Goal: Navigation & Orientation: Find specific page/section

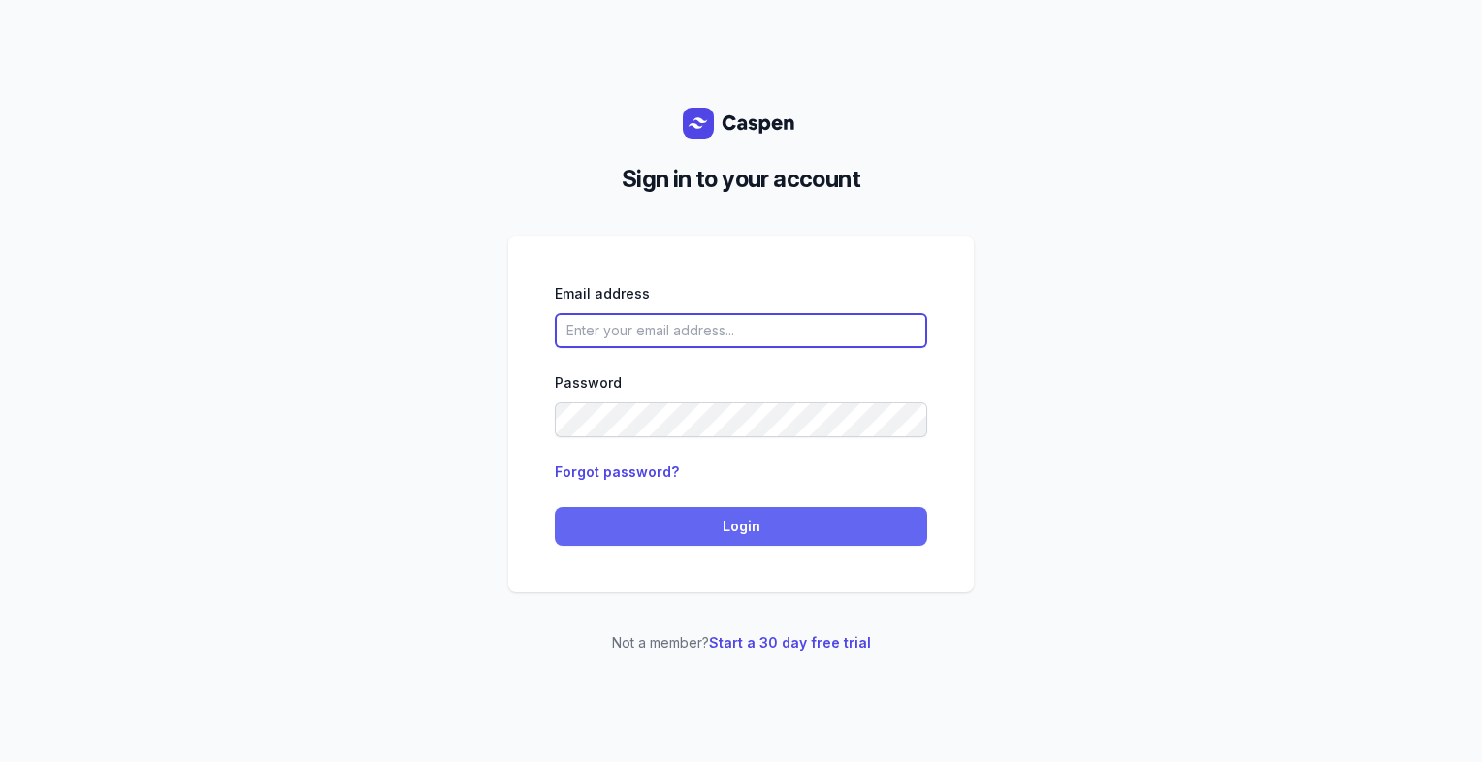
type input "[PERSON_NAME][EMAIL_ADDRESS][DOMAIN_NAME][PERSON_NAME]"
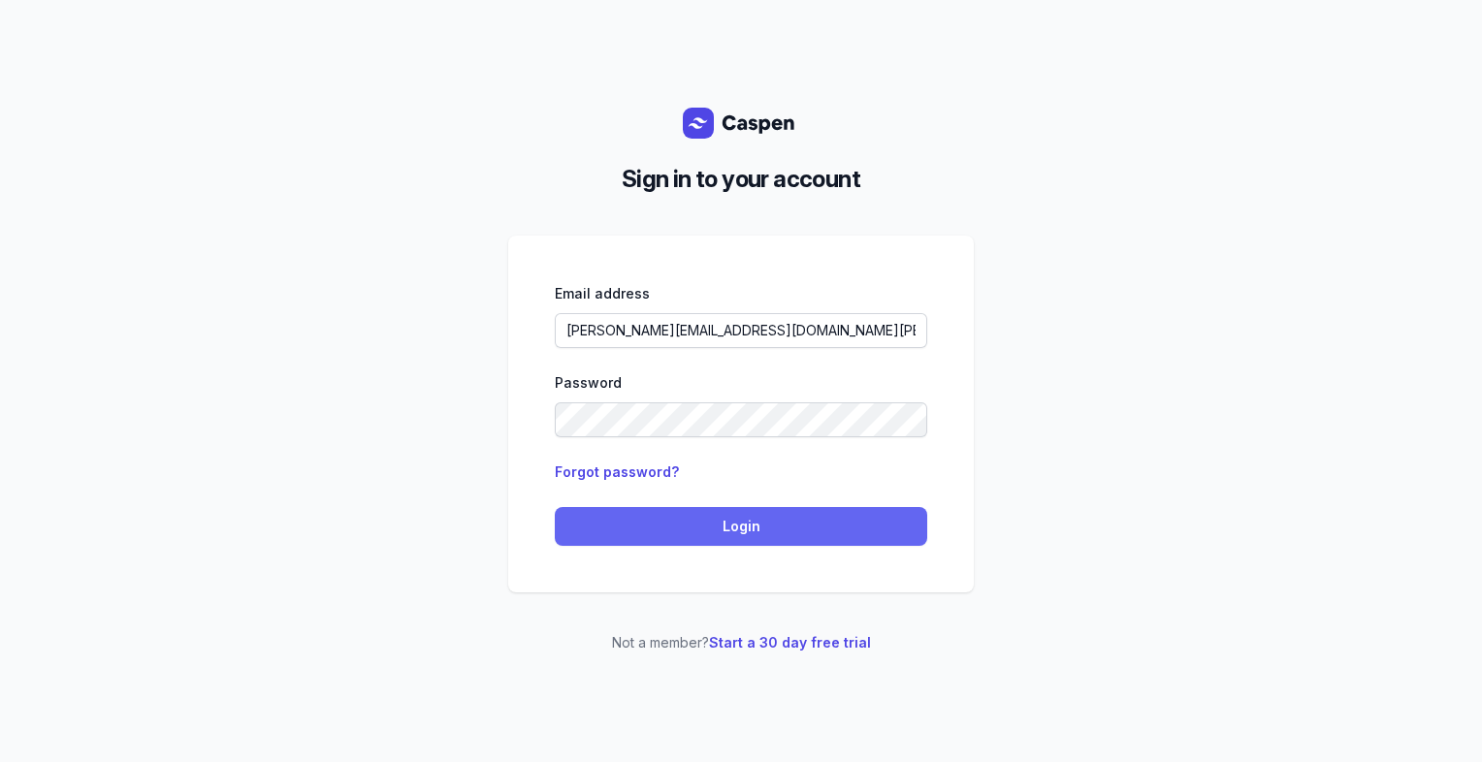
click at [622, 531] on span "Login" at bounding box center [740, 526] width 349 height 23
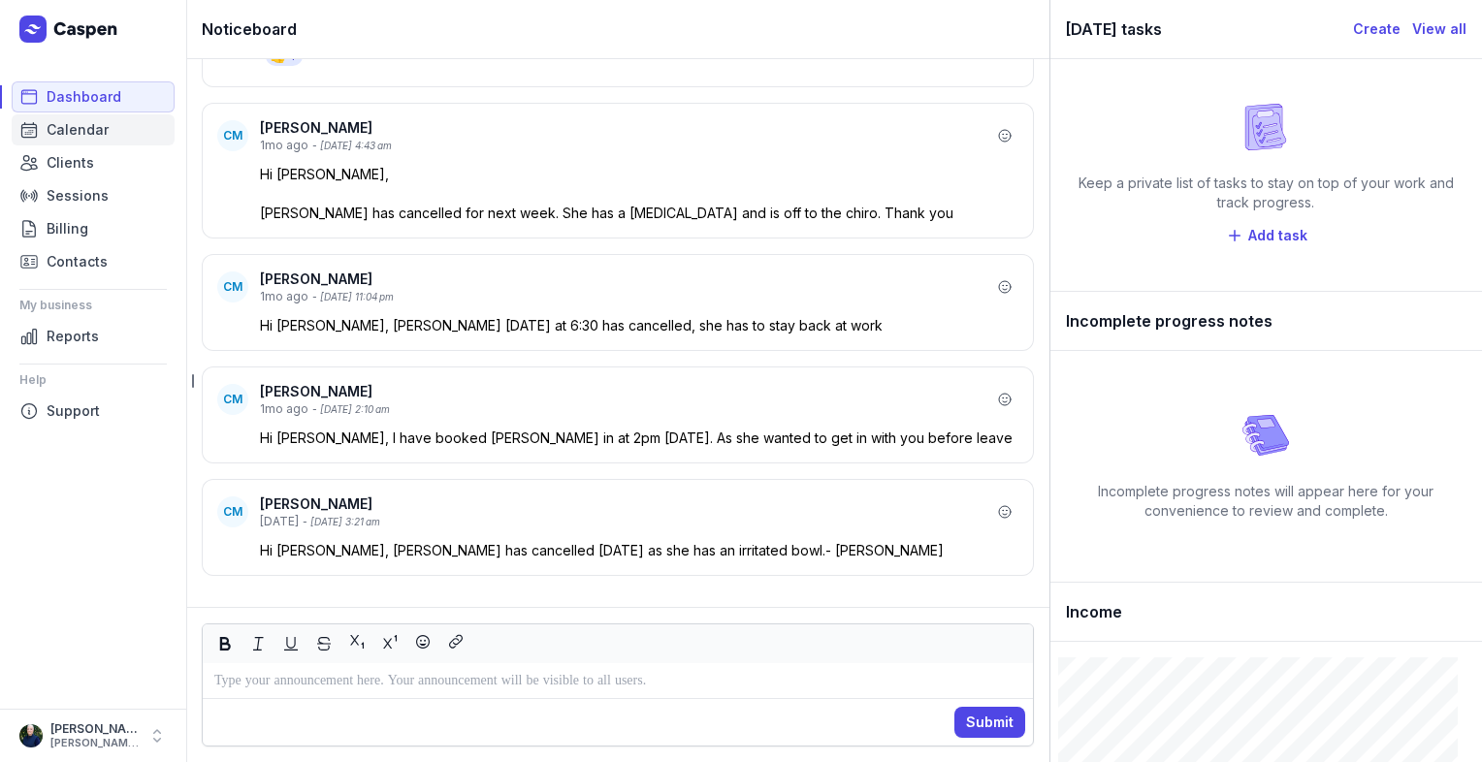
click at [74, 138] on span "Calendar" at bounding box center [78, 129] width 62 height 23
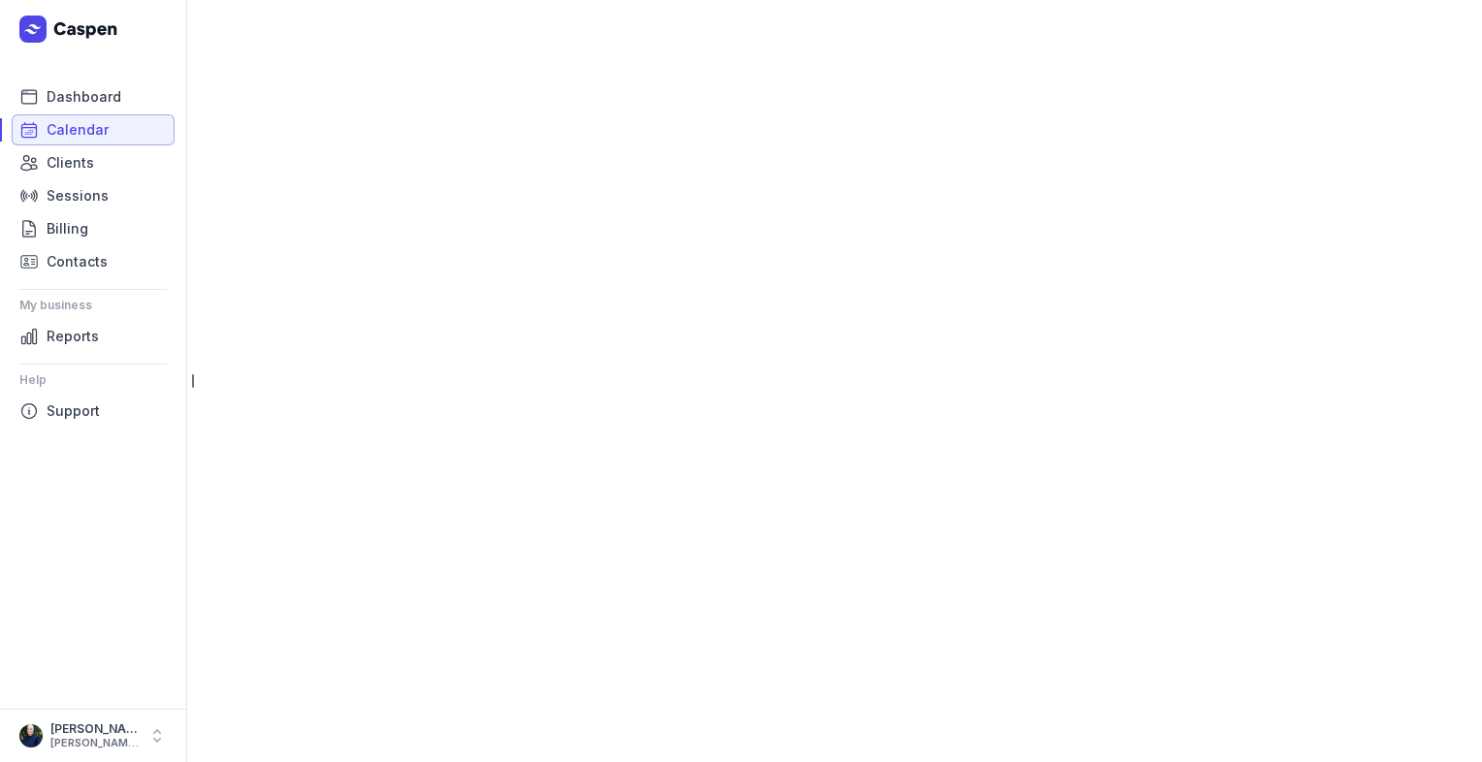
select select "week"
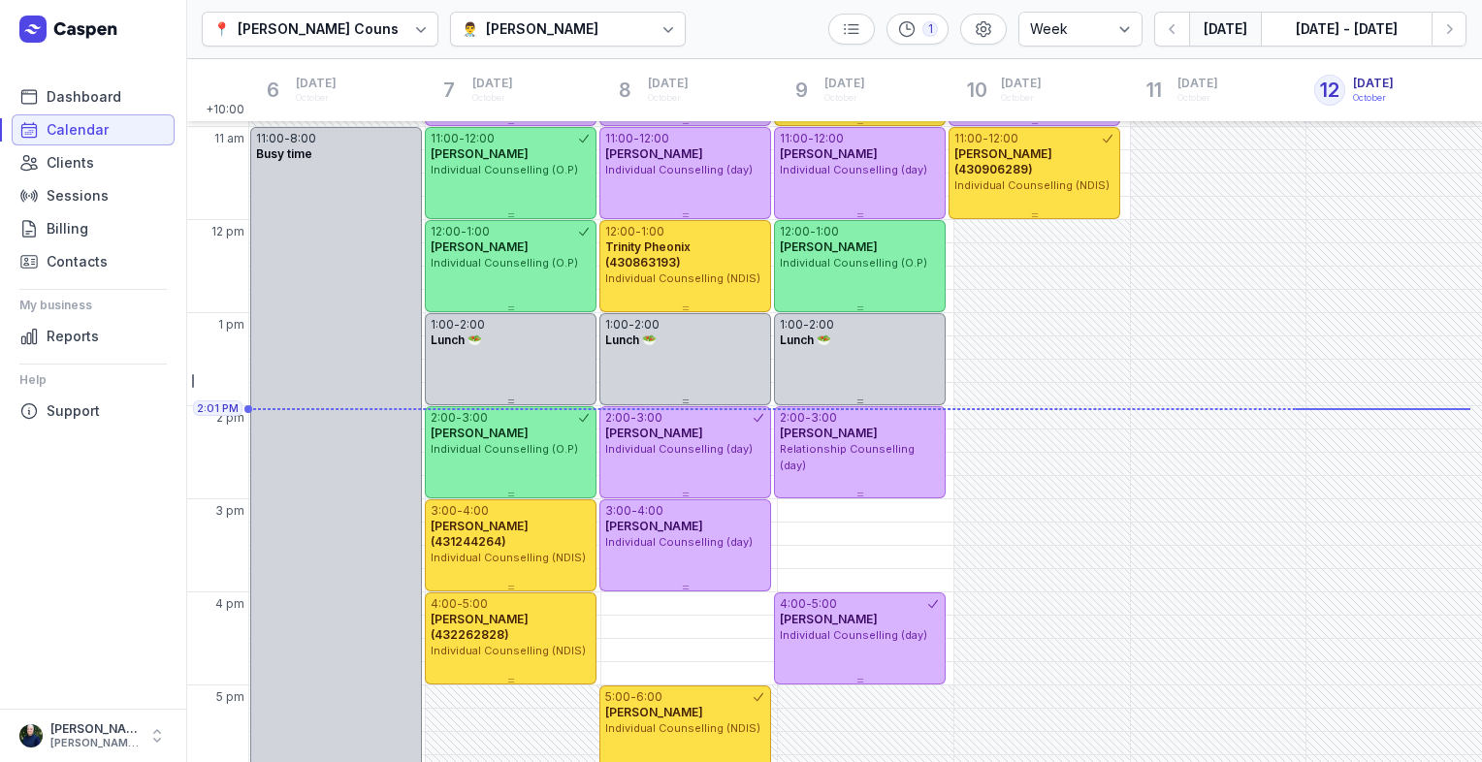
scroll to position [318, 0]
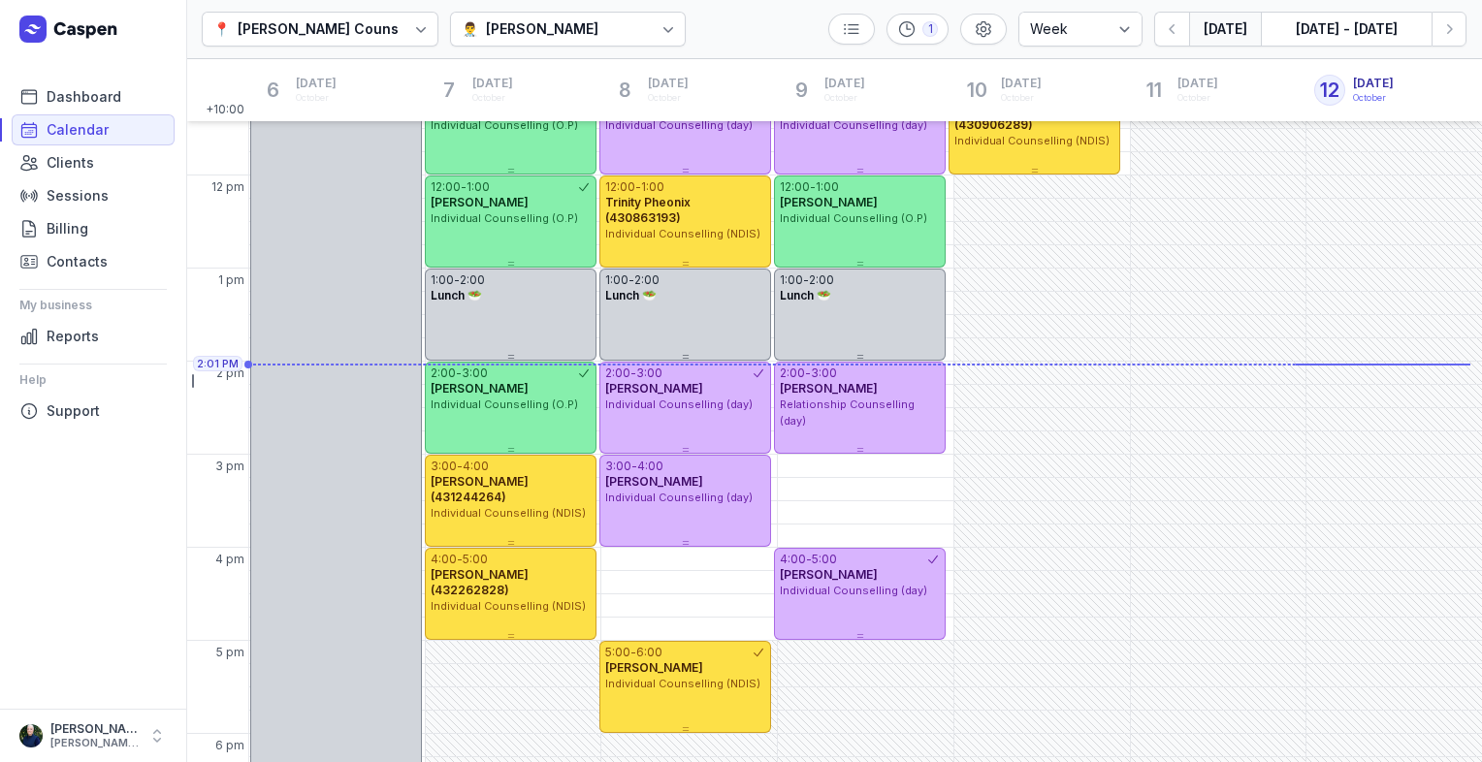
click at [498, 25] on div "[PERSON_NAME]" at bounding box center [542, 28] width 112 height 23
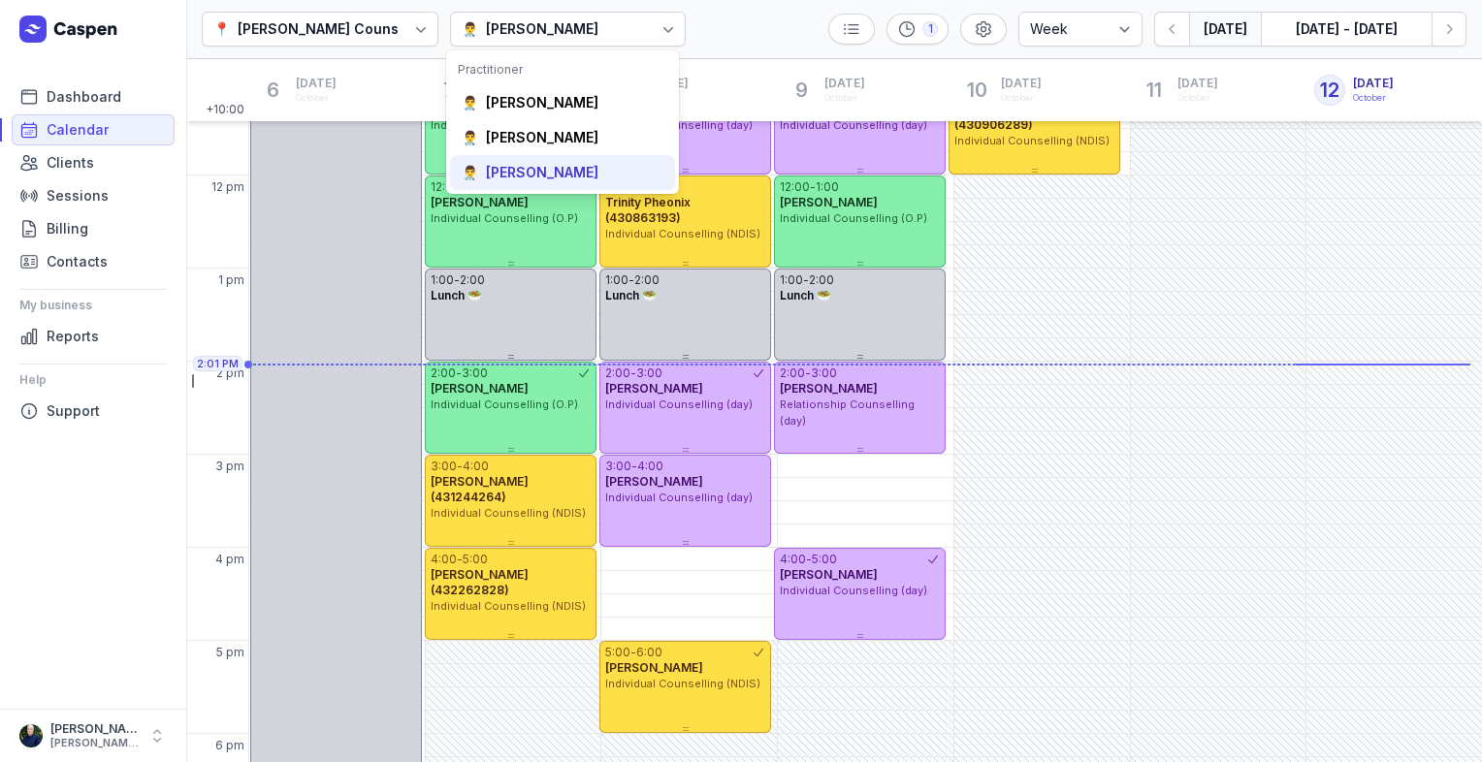
click at [524, 184] on div "👨‍⚕️ [PERSON_NAME]" at bounding box center [562, 172] width 225 height 35
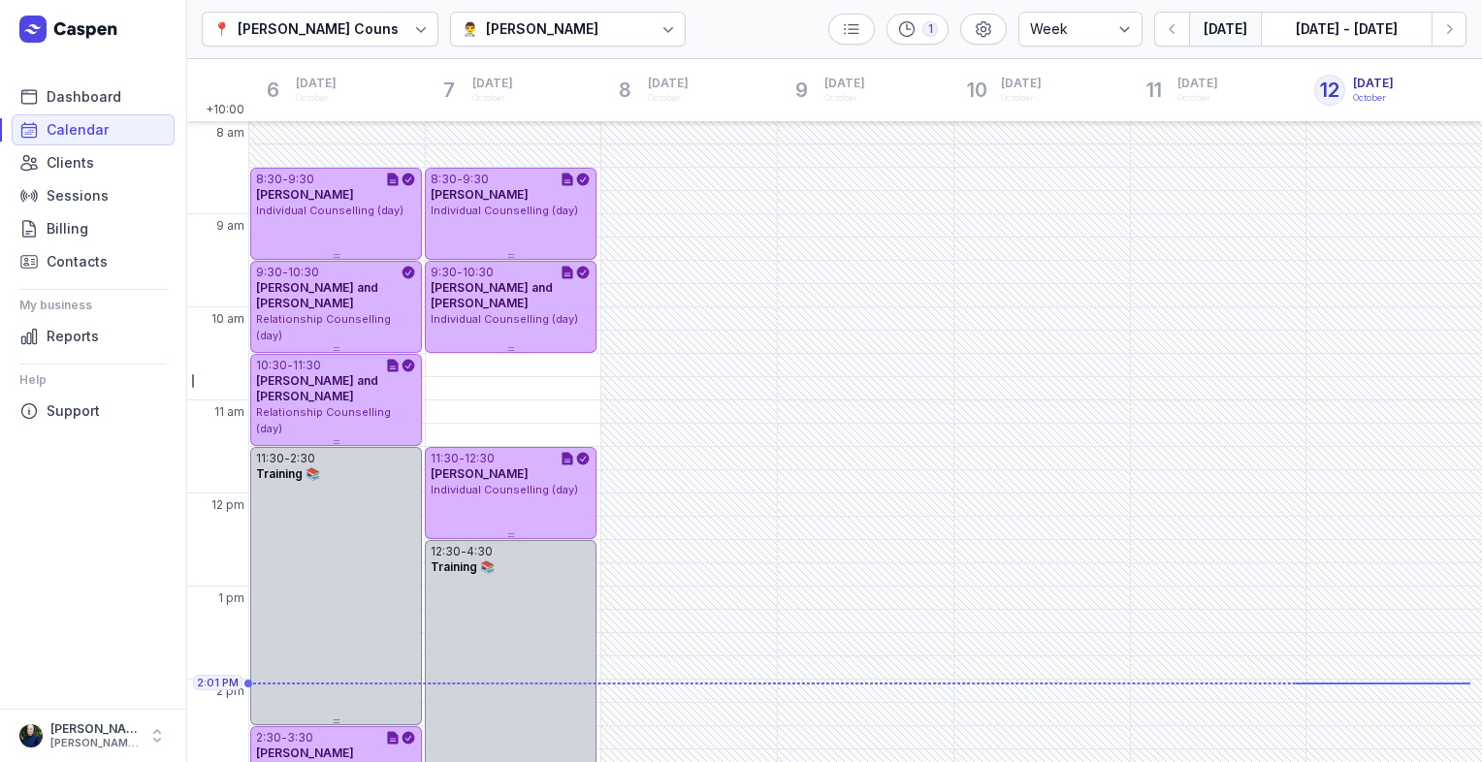
click at [618, 36] on div "👨‍⚕️ [PERSON_NAME]" at bounding box center [568, 29] width 237 height 35
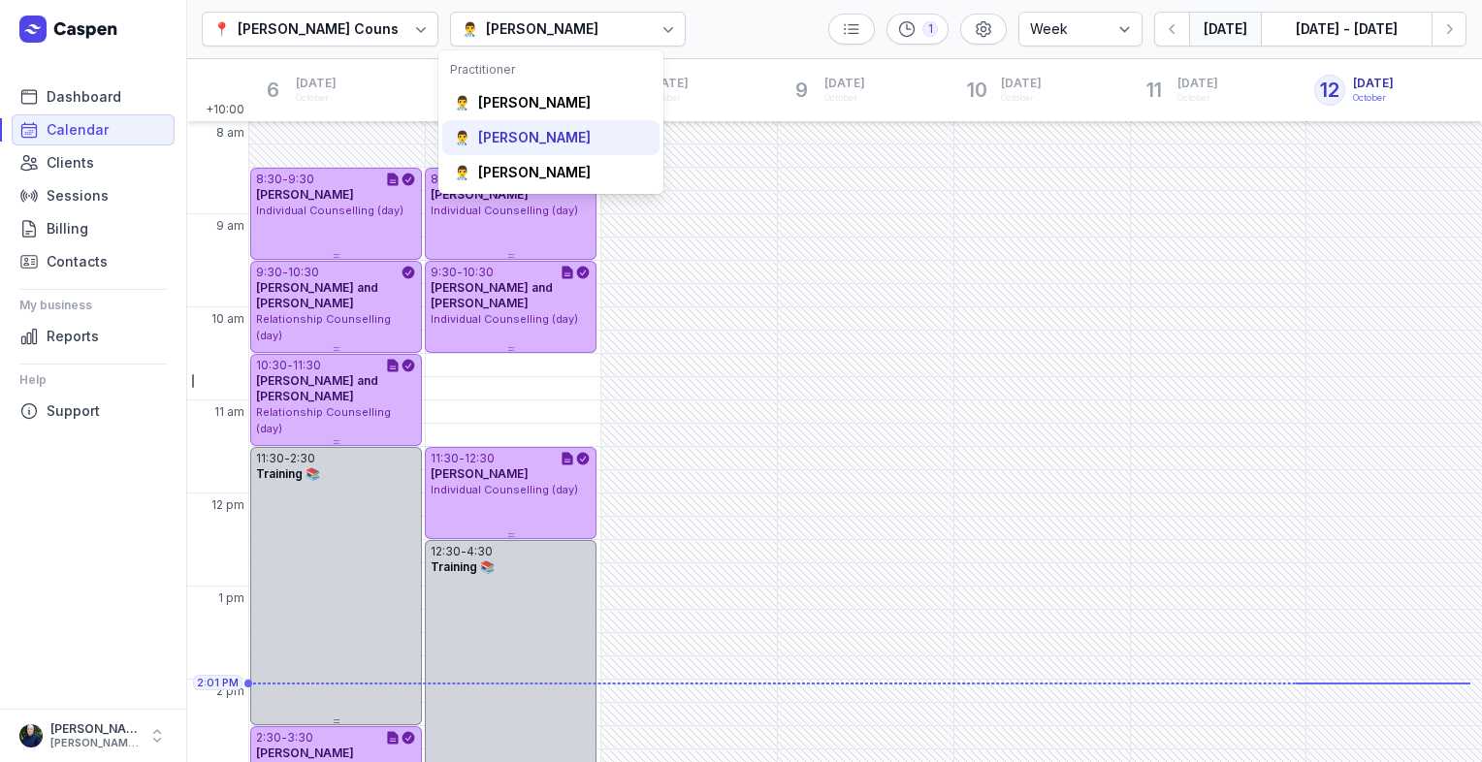
click at [584, 143] on div "👨‍⚕️ [PERSON_NAME]" at bounding box center [550, 137] width 217 height 35
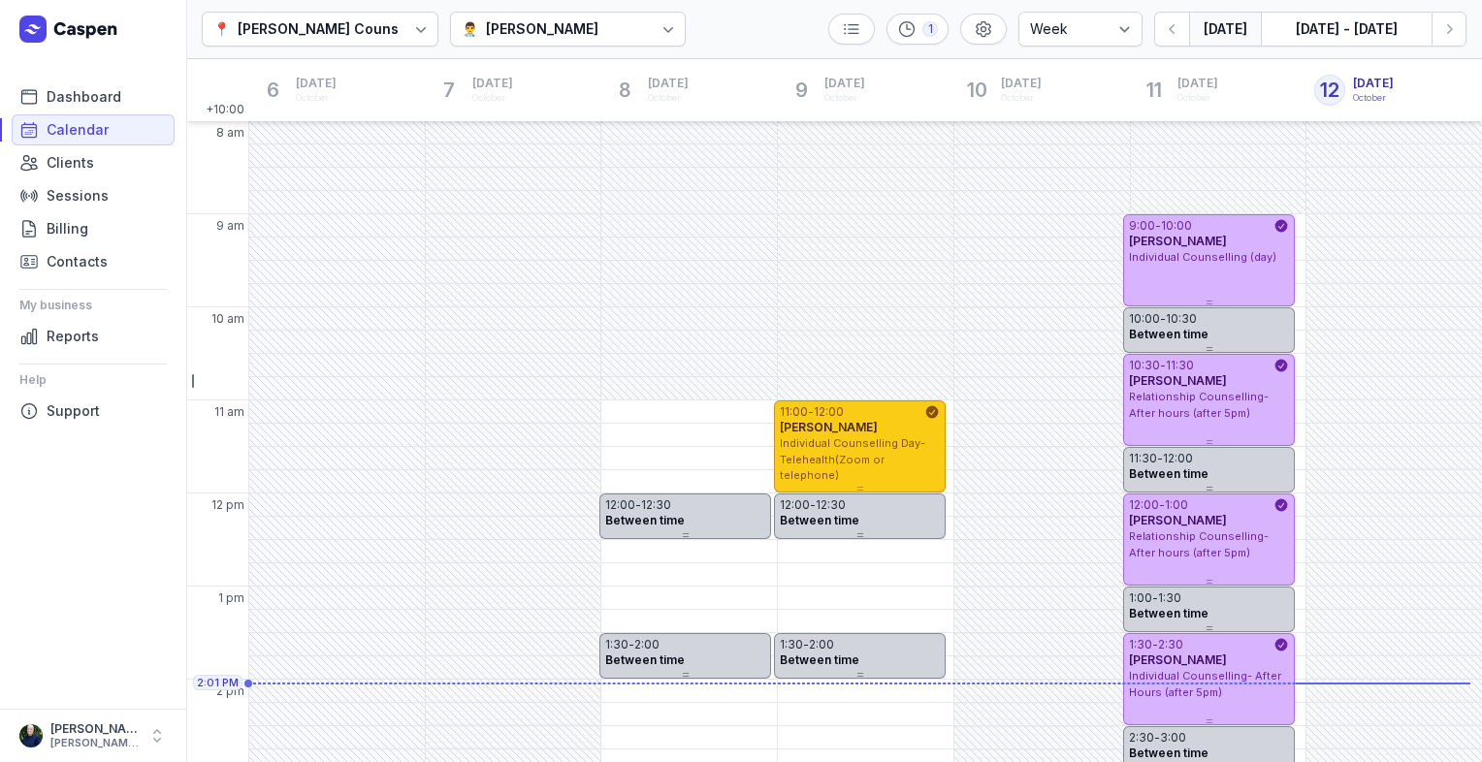
click at [858, 460] on span "Individual Counselling Day- Telehealth(Zoom or telephone)" at bounding box center [852, 459] width 145 height 46
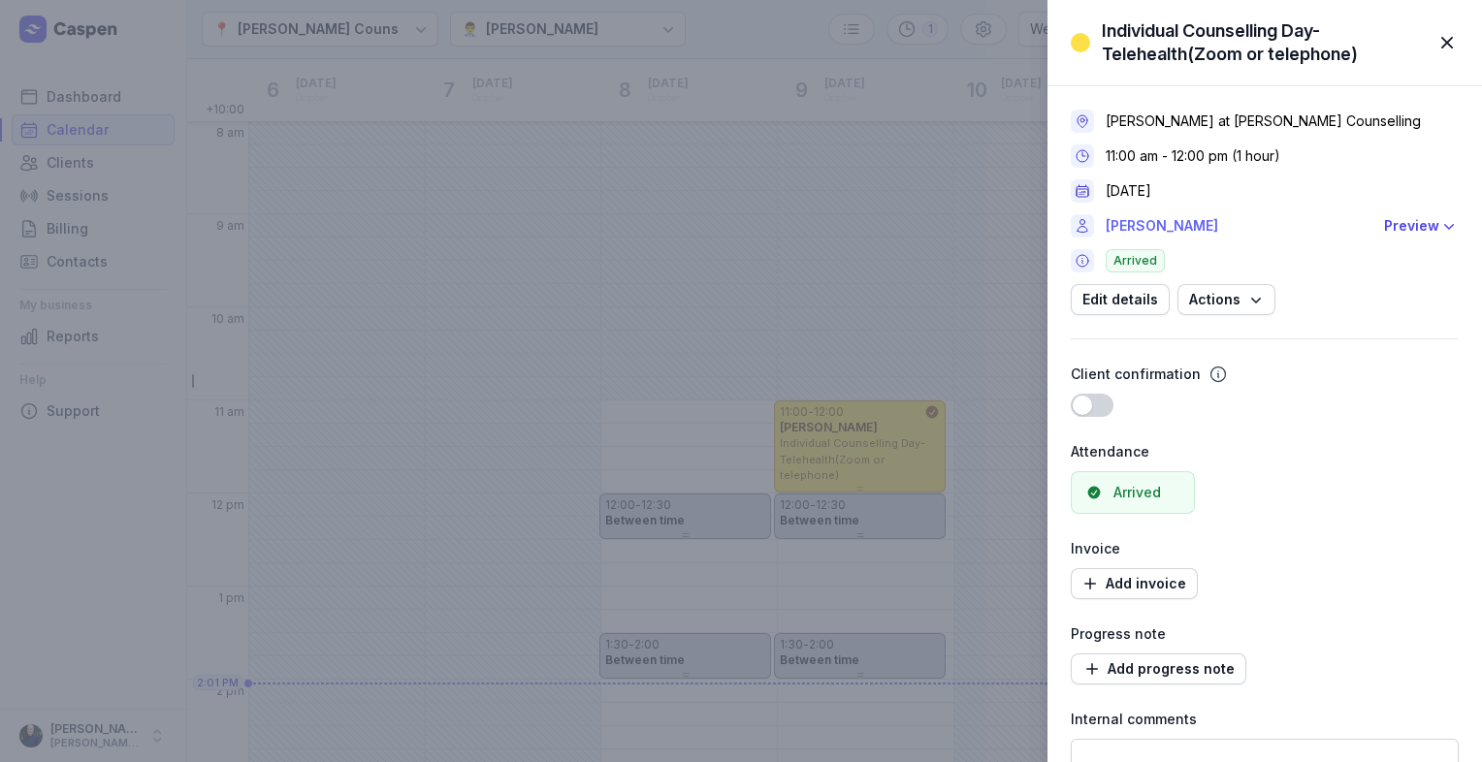
click at [1187, 227] on link "[PERSON_NAME]" at bounding box center [1238, 225] width 267 height 23
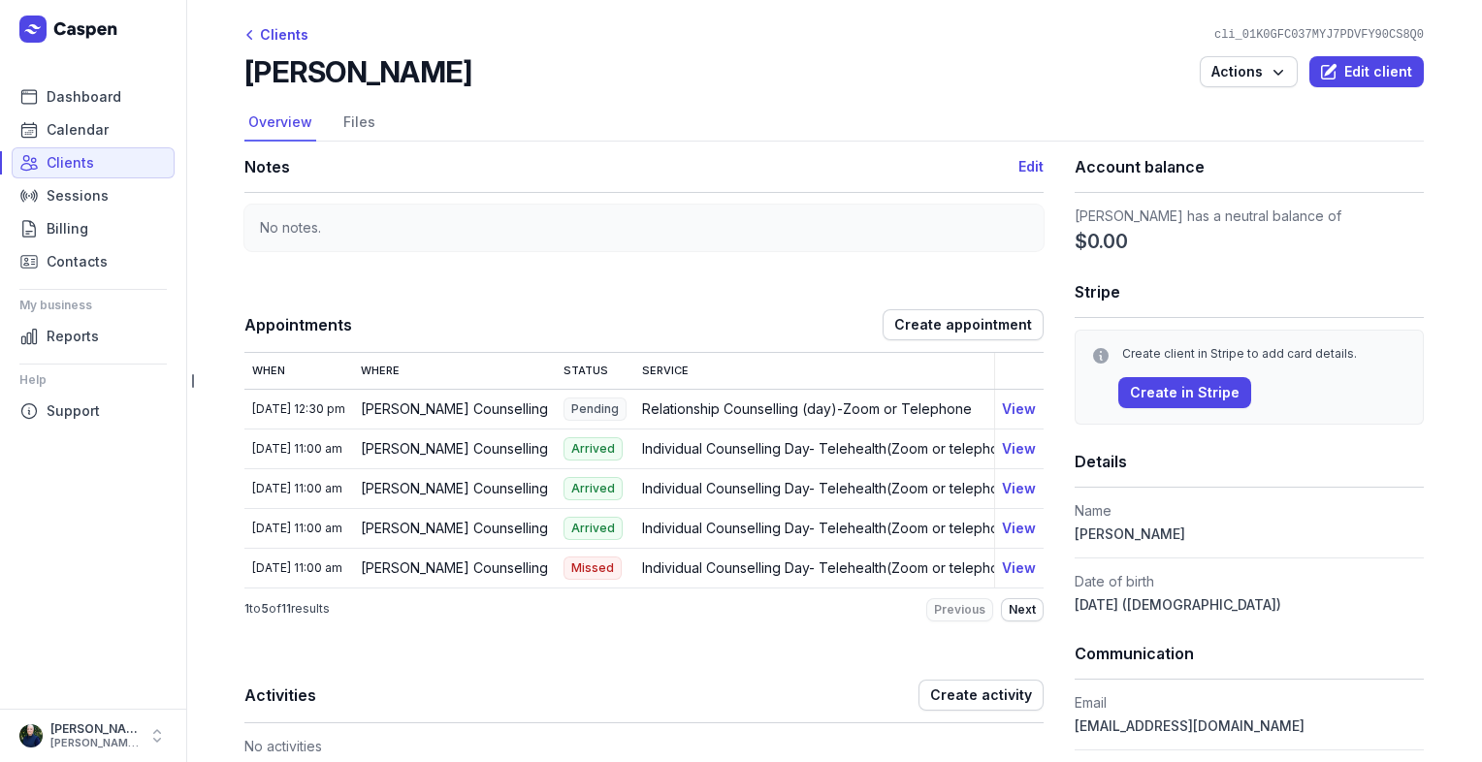
drag, startPoint x: 462, startPoint y: 66, endPoint x: 240, endPoint y: 63, distance: 221.1
click at [244, 63] on div "[PERSON_NAME] Actions Edit client" at bounding box center [833, 71] width 1179 height 35
copy h2 "[PERSON_NAME]"
click at [130, 118] on link "Calendar" at bounding box center [93, 129] width 163 height 31
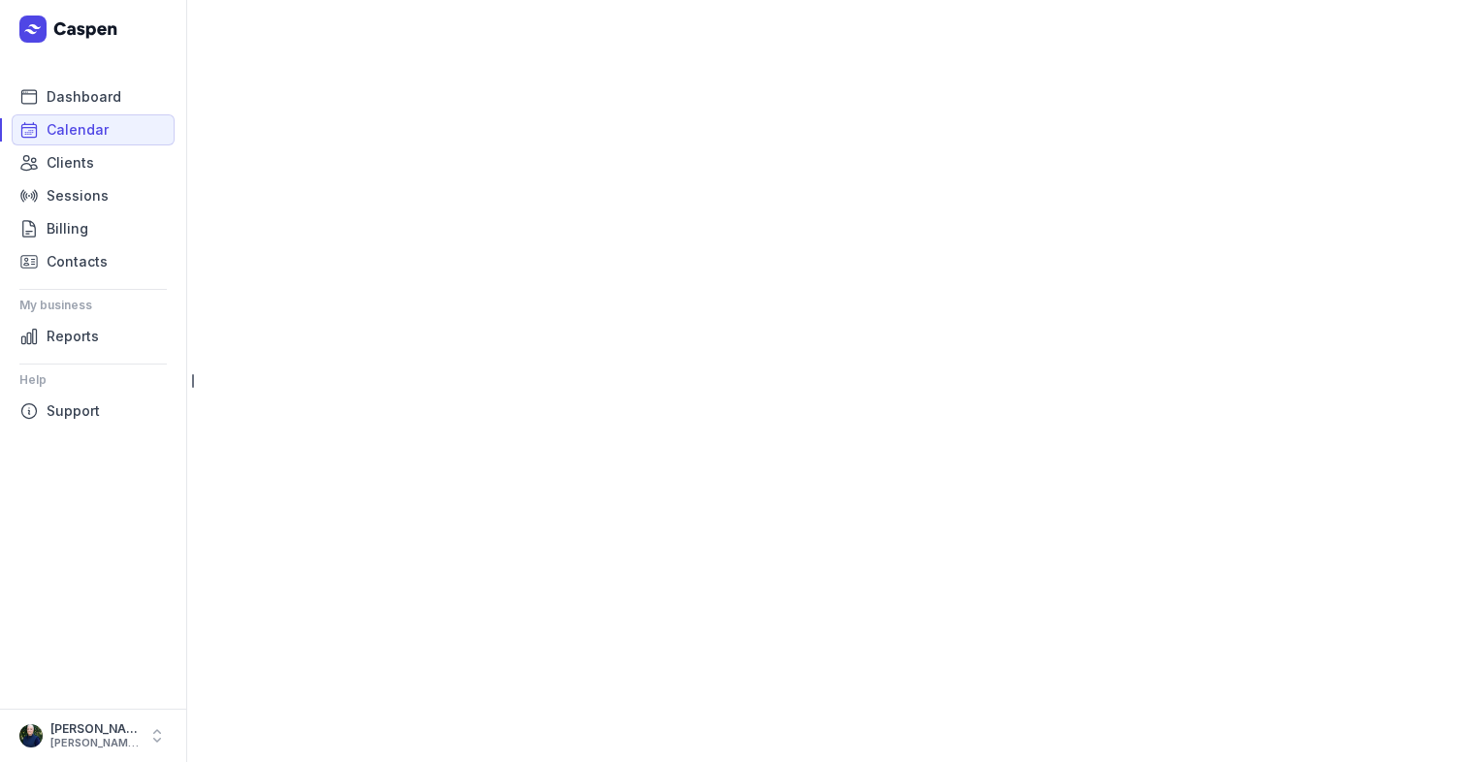
select select "week"
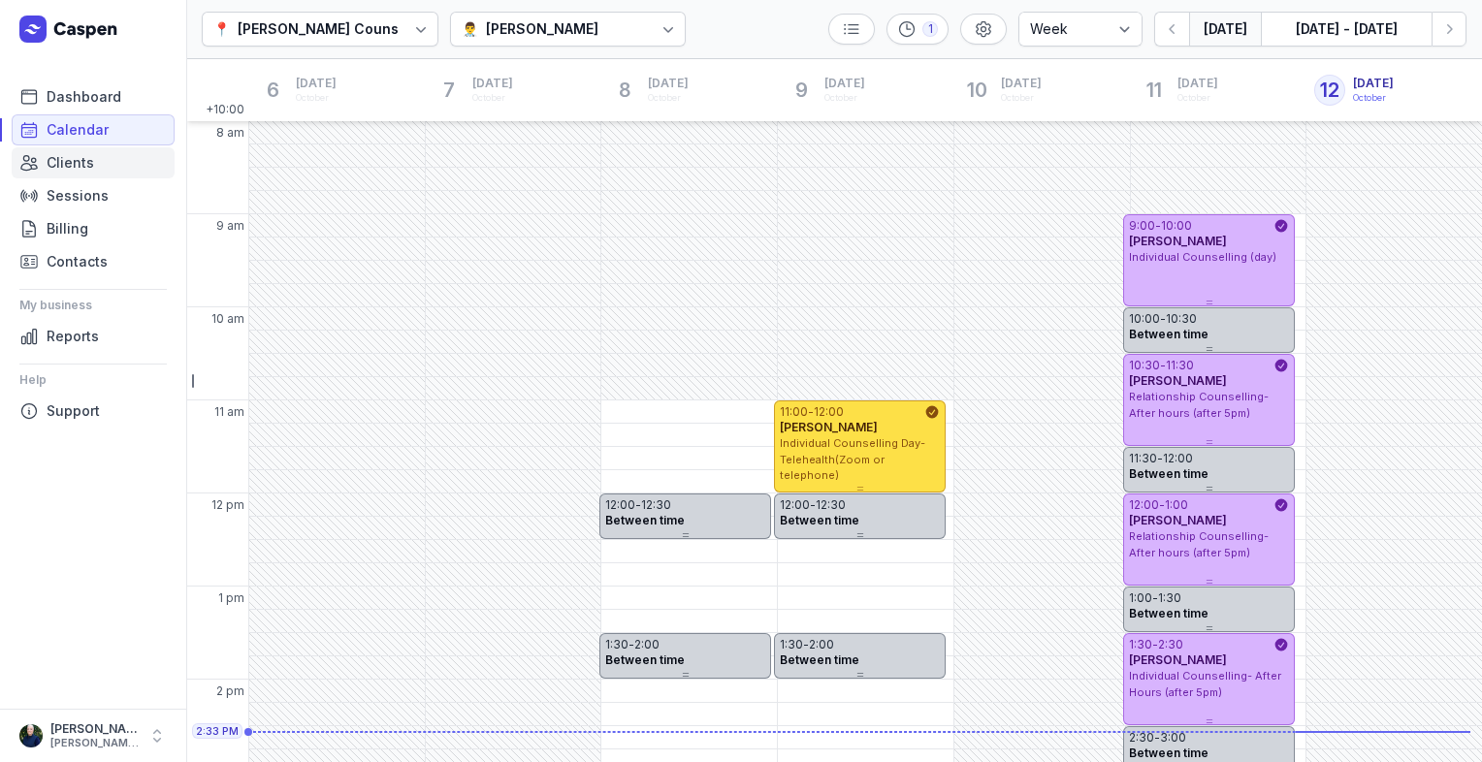
click at [80, 158] on span "Clients" at bounding box center [71, 162] width 48 height 23
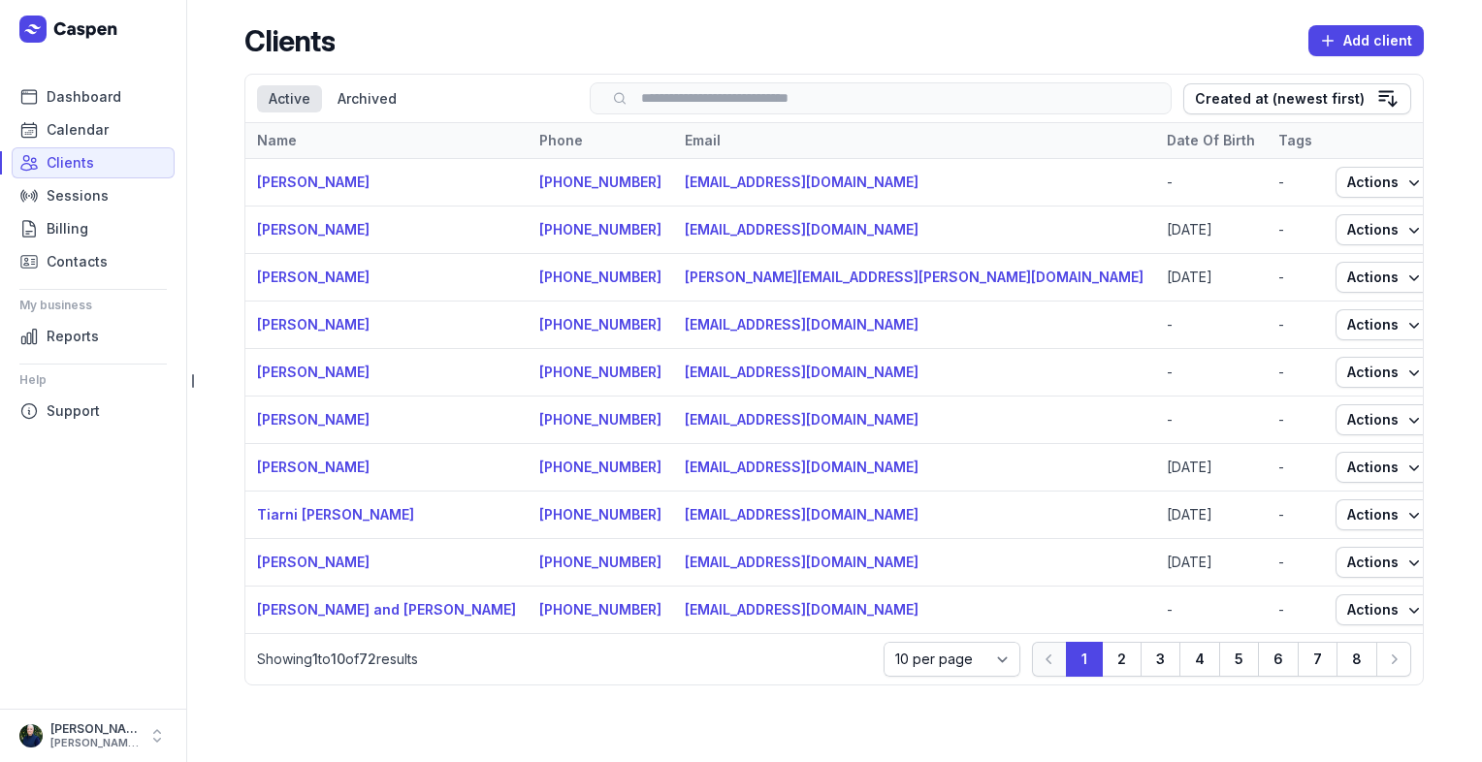
click at [679, 97] on input "search" at bounding box center [880, 98] width 541 height 15
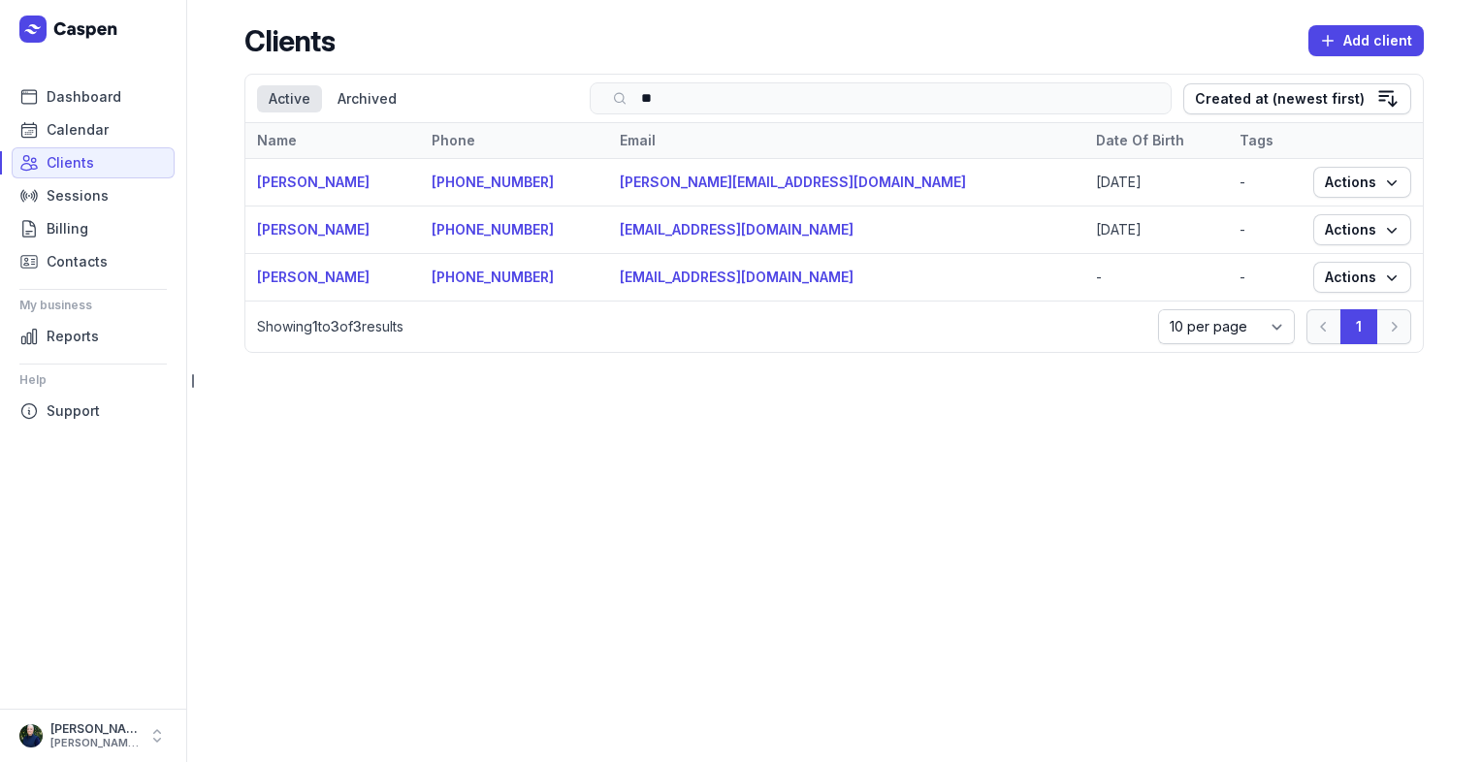
type input "**"
click at [92, 118] on span "Calendar" at bounding box center [78, 129] width 62 height 23
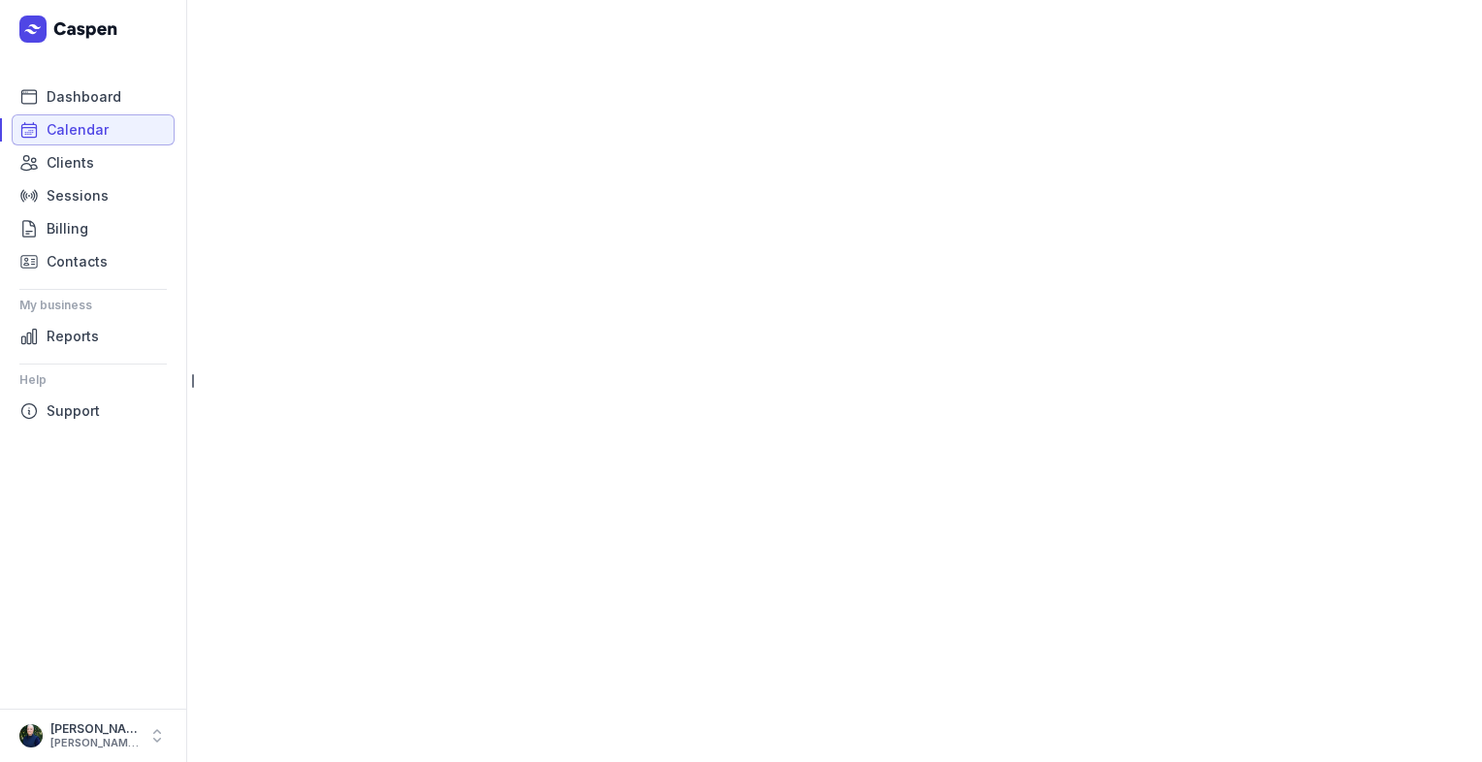
select select "week"
